Goal: Information Seeking & Learning: Learn about a topic

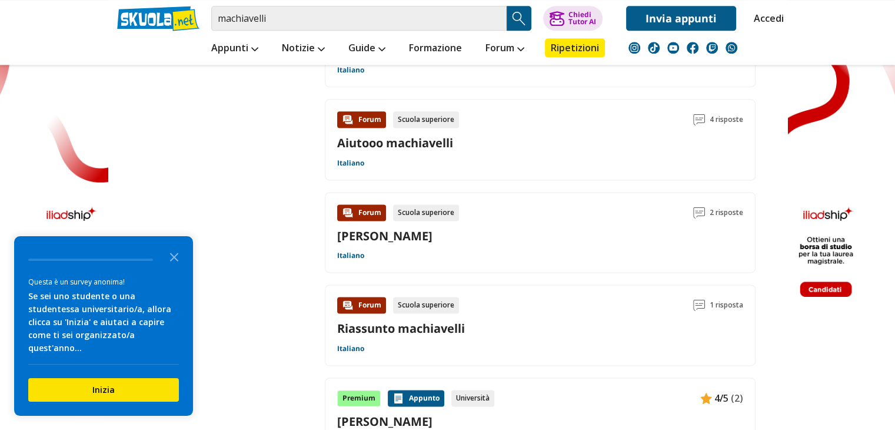
scroll to position [1353, 0]
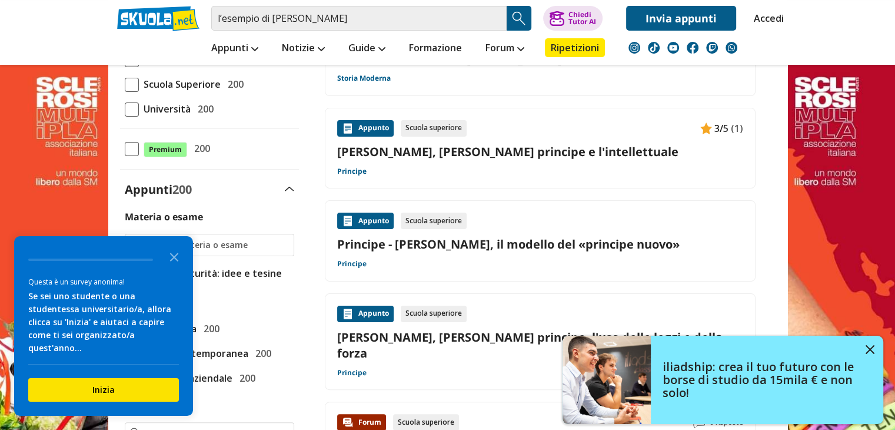
scroll to position [235, 0]
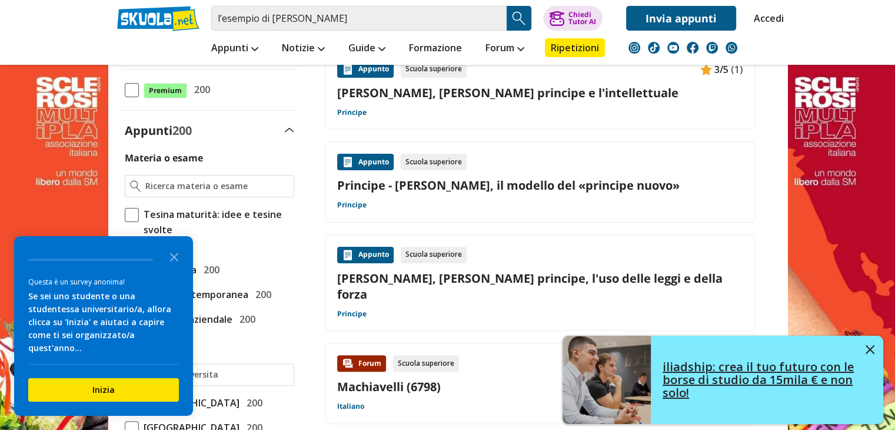
click at [868, 349] on img at bounding box center [870, 349] width 9 height 9
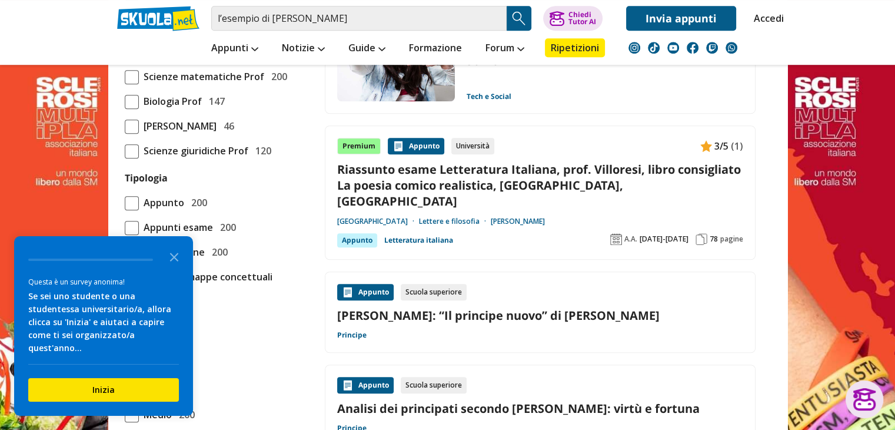
scroll to position [883, 0]
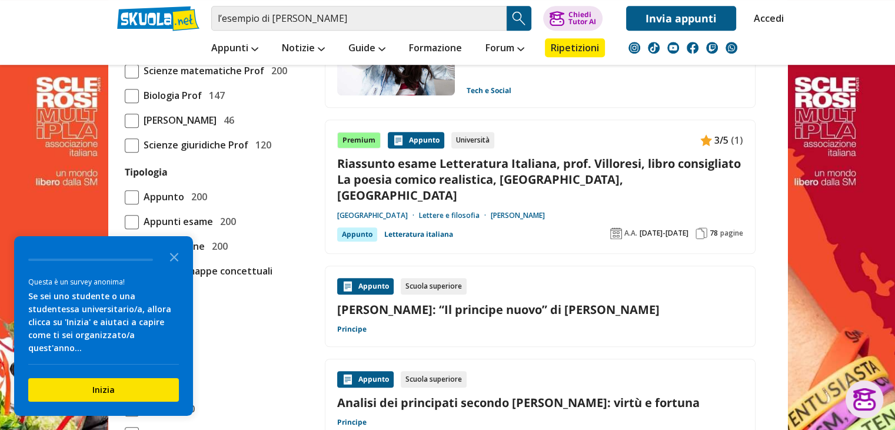
click at [434, 301] on link "[PERSON_NAME]: “Il principe nuovo” di [PERSON_NAME]" at bounding box center [540, 309] width 406 height 16
click at [530, 301] on link "[PERSON_NAME]: “Il principe nuovo” di [PERSON_NAME]" at bounding box center [540, 309] width 406 height 16
